Goal: Navigation & Orientation: Find specific page/section

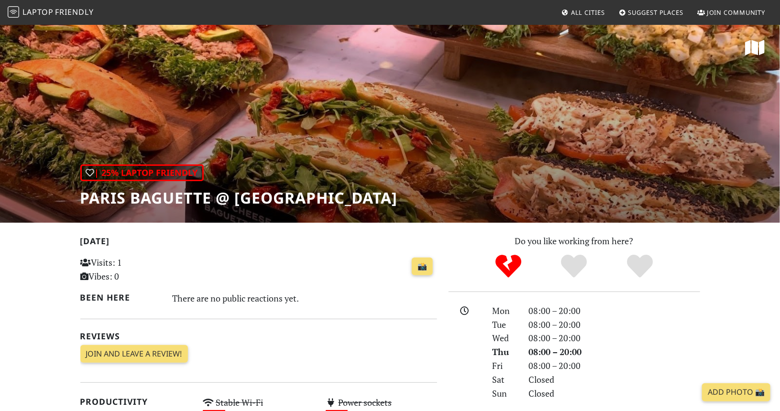
click at [82, 9] on span "Friendly" at bounding box center [74, 12] width 38 height 11
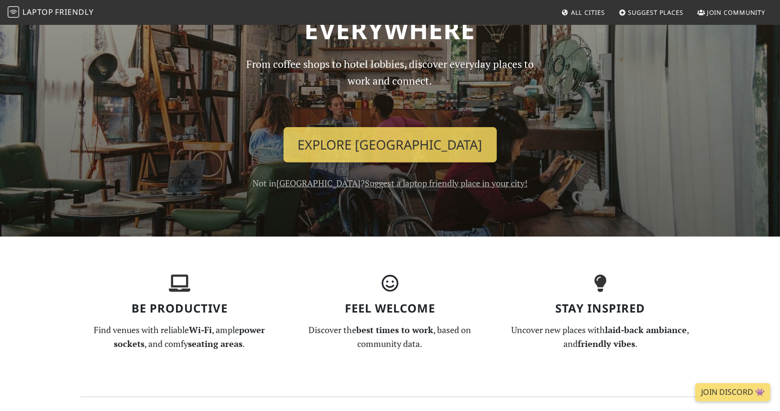
scroll to position [87, 0]
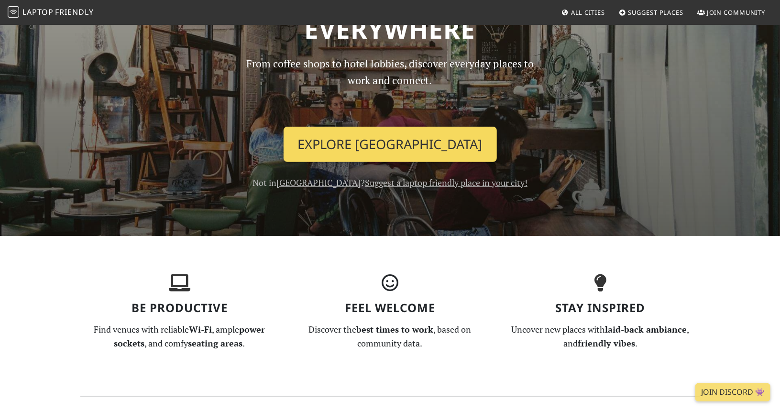
click at [364, 153] on link "Explore Singapore" at bounding box center [389, 144] width 213 height 35
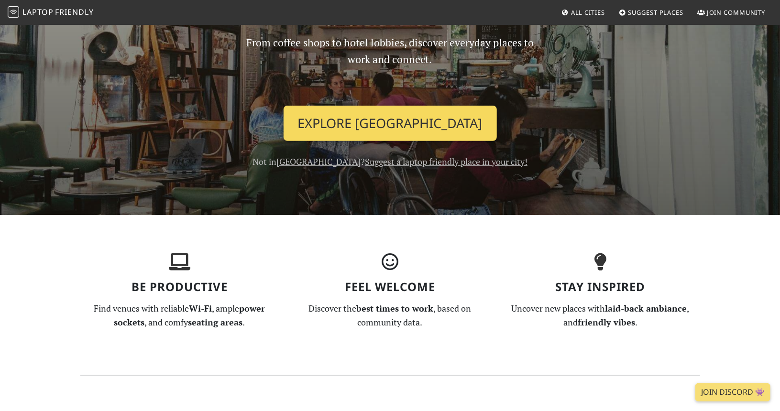
scroll to position [110, 0]
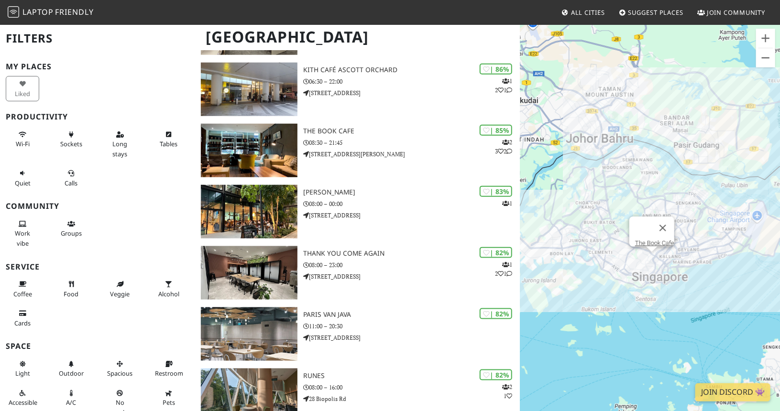
scroll to position [438, 0]
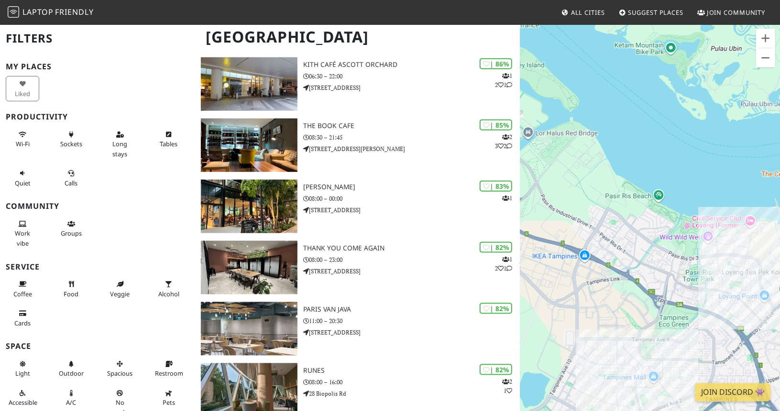
drag, startPoint x: 670, startPoint y: 239, endPoint x: 705, endPoint y: 186, distance: 64.2
click at [705, 186] on div at bounding box center [650, 229] width 260 height 411
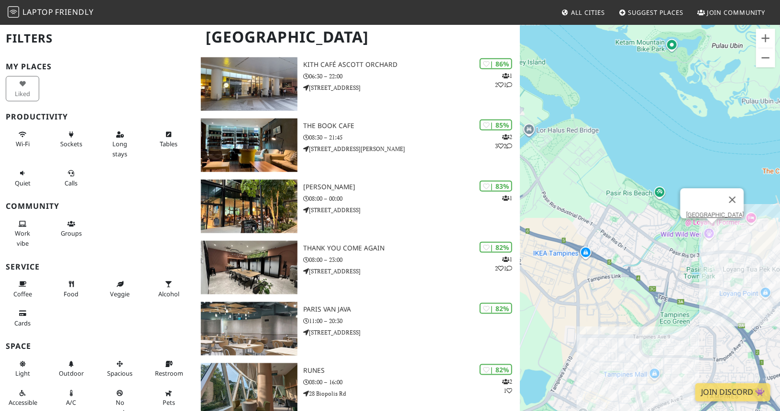
click at [713, 228] on div "Downtown East" at bounding box center [650, 229] width 260 height 411
click at [713, 233] on div "Downtown East Downtown East" at bounding box center [650, 229] width 260 height 411
click at [716, 211] on link "Downtown East" at bounding box center [715, 214] width 58 height 7
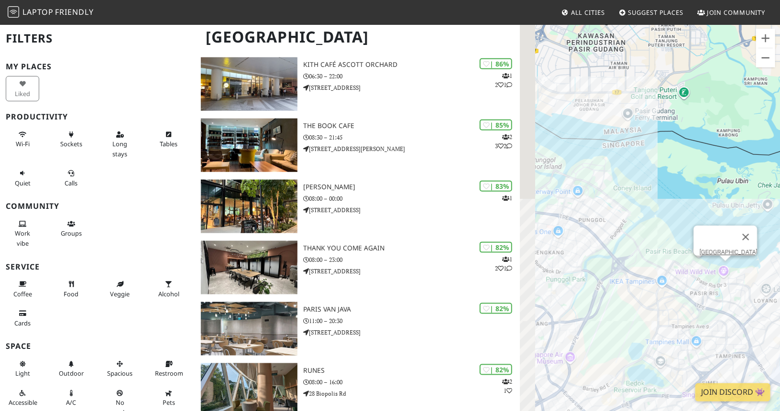
drag, startPoint x: 561, startPoint y: 175, endPoint x: 656, endPoint y: 232, distance: 110.8
click at [656, 232] on div "Downtown East" at bounding box center [650, 229] width 260 height 411
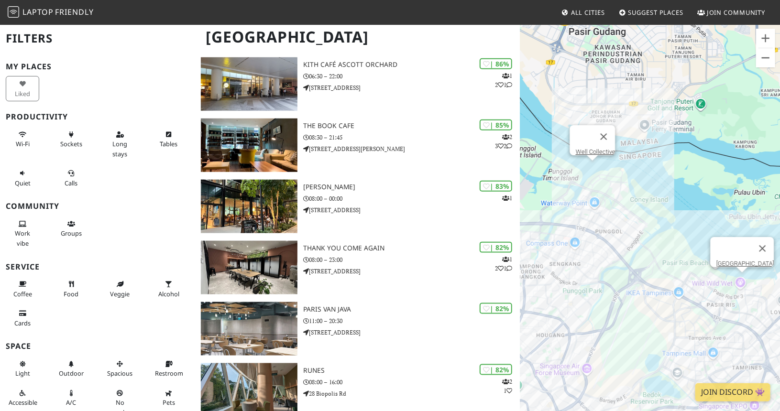
click at [594, 171] on div "Downtown East Well Collective" at bounding box center [650, 229] width 260 height 411
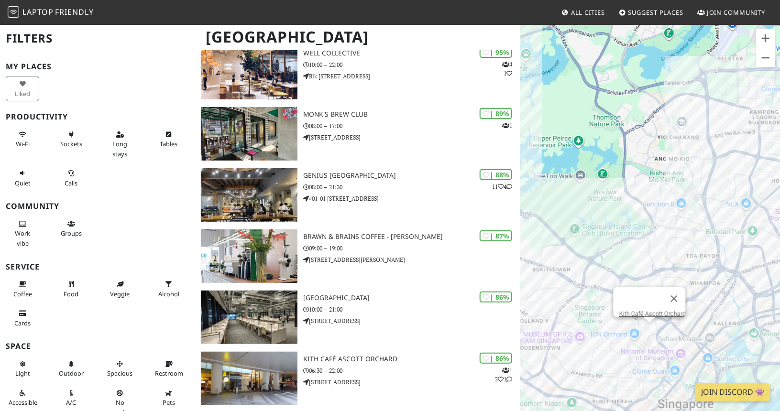
scroll to position [0, 0]
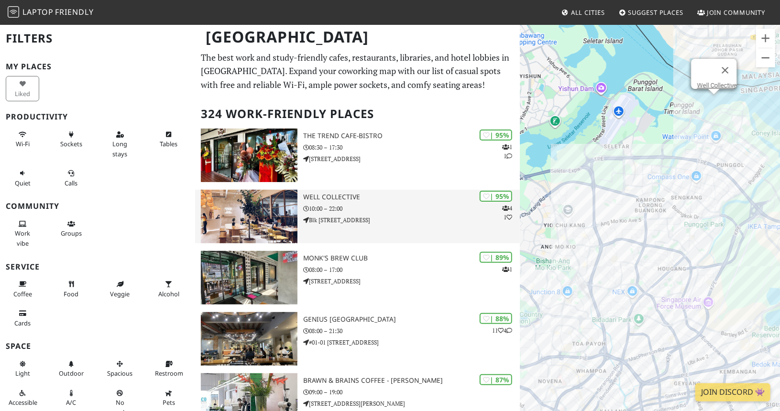
click at [327, 194] on h3 "Well Collective" at bounding box center [411, 197] width 217 height 8
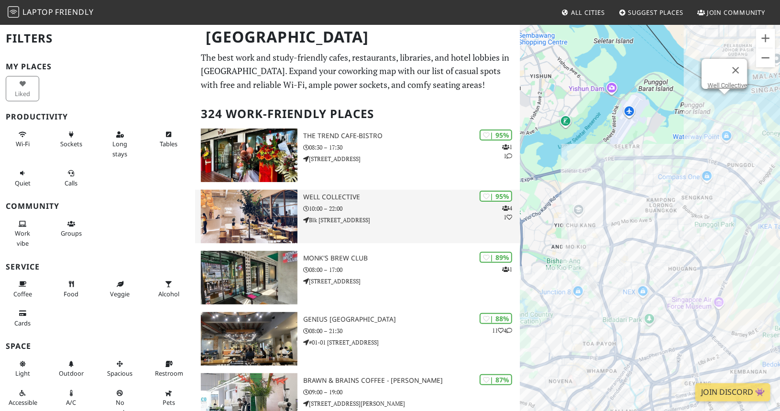
click at [426, 219] on p "Blk 418 Northshore Drive 02-11/12, 418 Northshore Dr" at bounding box center [411, 220] width 217 height 9
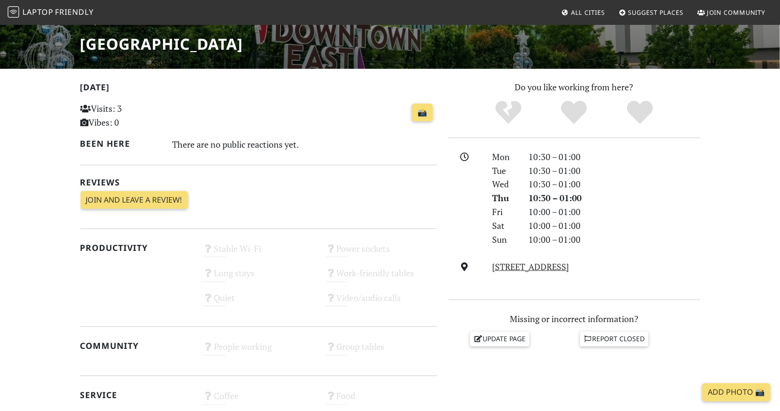
scroll to position [155, 0]
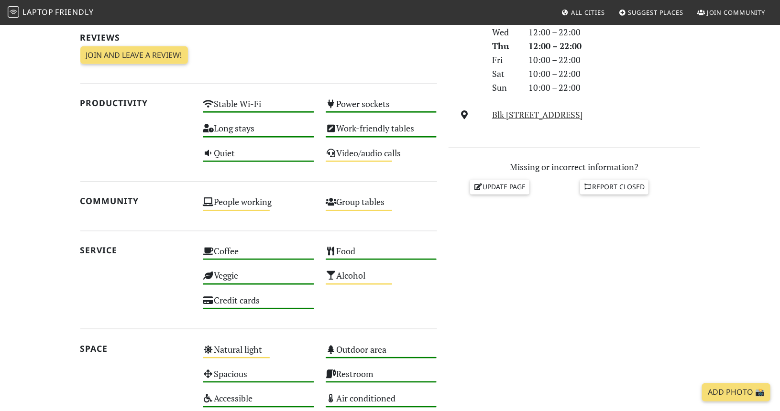
scroll to position [306, 0]
click at [544, 120] on link "Blk [STREET_ADDRESS]" at bounding box center [537, 113] width 91 height 11
